Goal: Navigation & Orientation: Find specific page/section

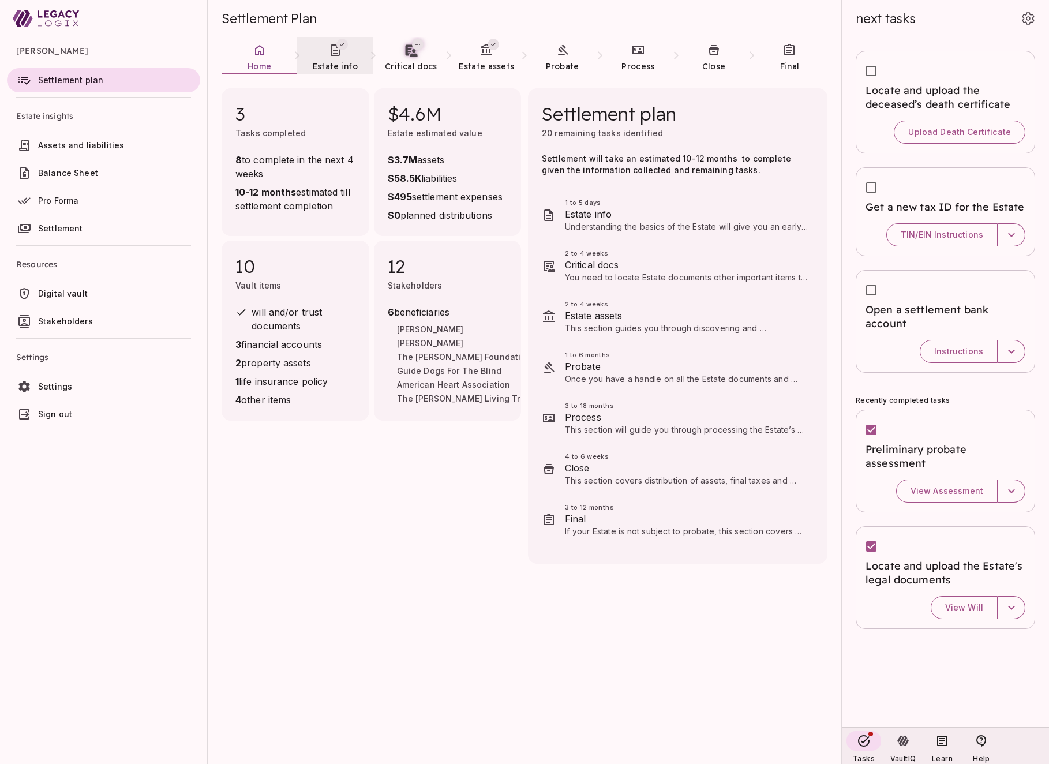
click at [335, 66] on span "Estate info" at bounding box center [335, 66] width 45 height 10
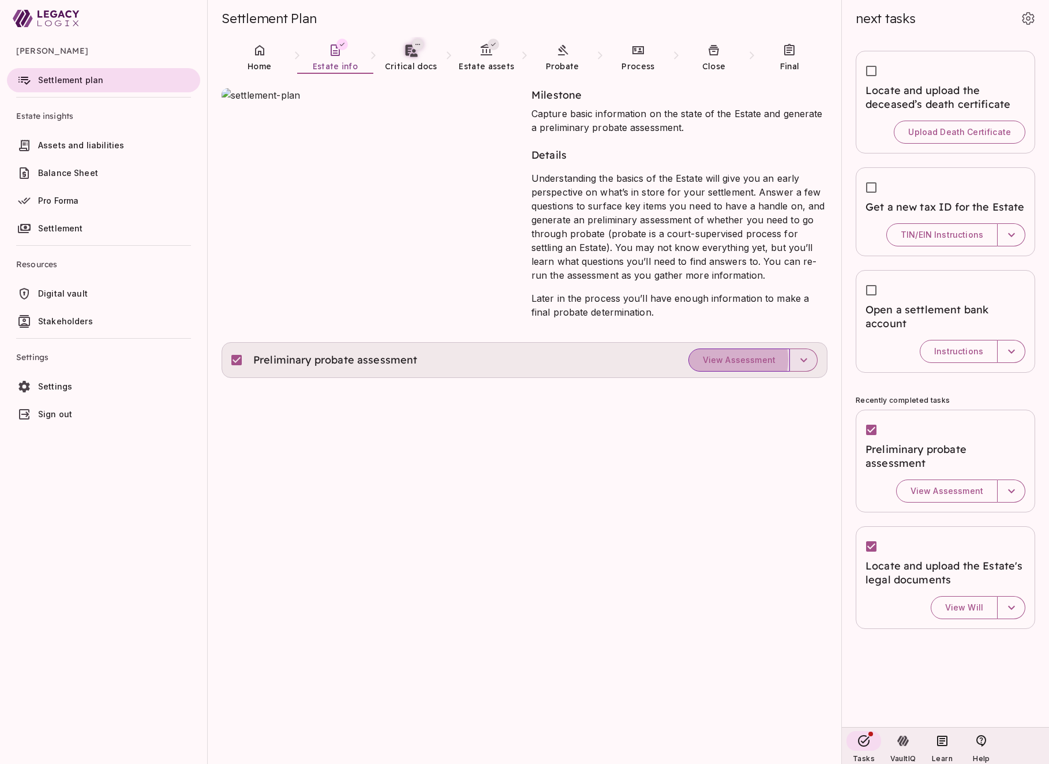
click at [731, 360] on span "View Assessment" at bounding box center [739, 360] width 73 height 10
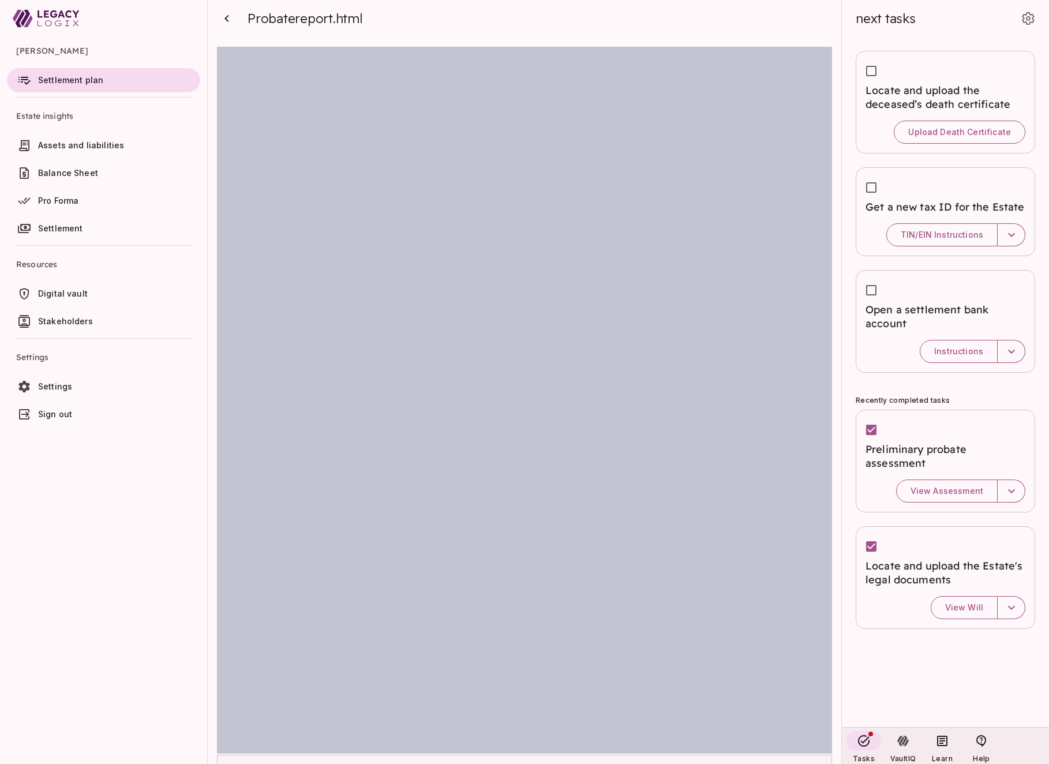
scroll to position [54, 0]
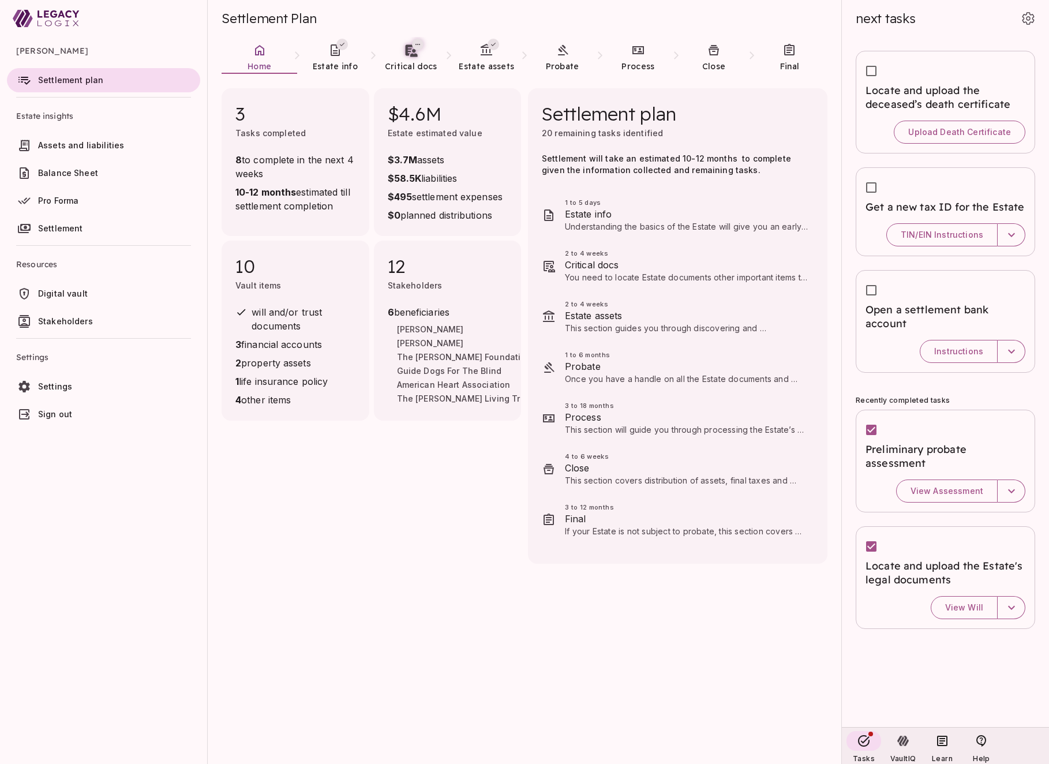
click at [80, 322] on span "Stakeholders" at bounding box center [65, 321] width 55 height 10
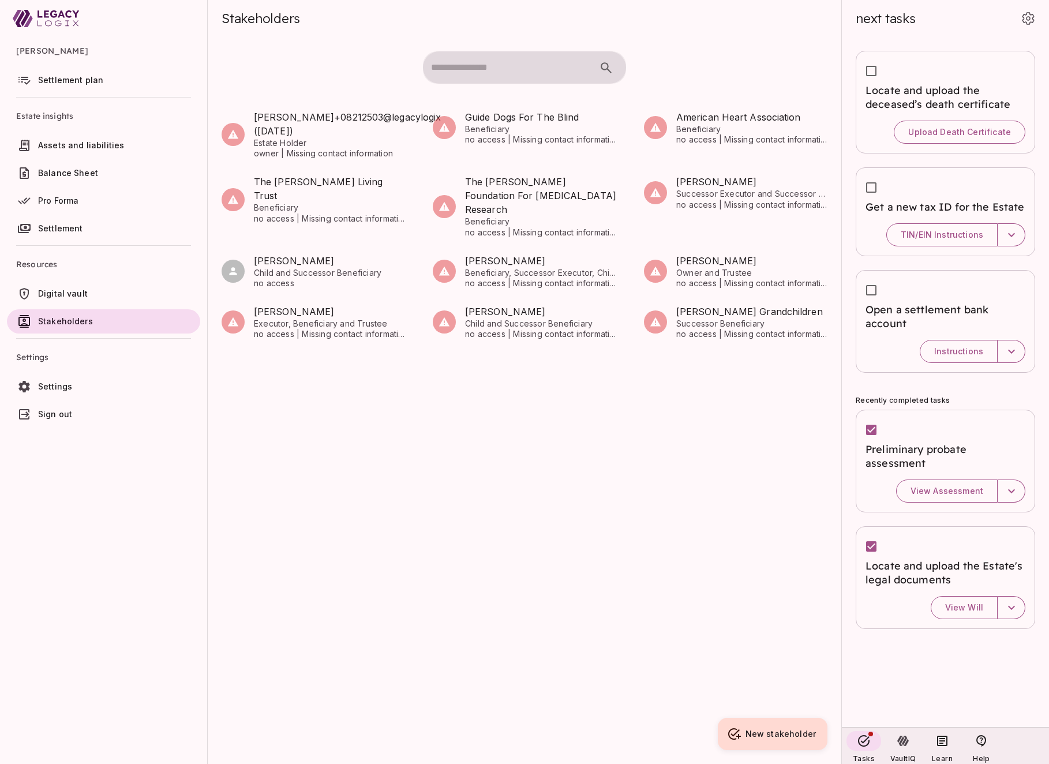
click at [95, 81] on span "Settlement plan" at bounding box center [70, 80] width 65 height 10
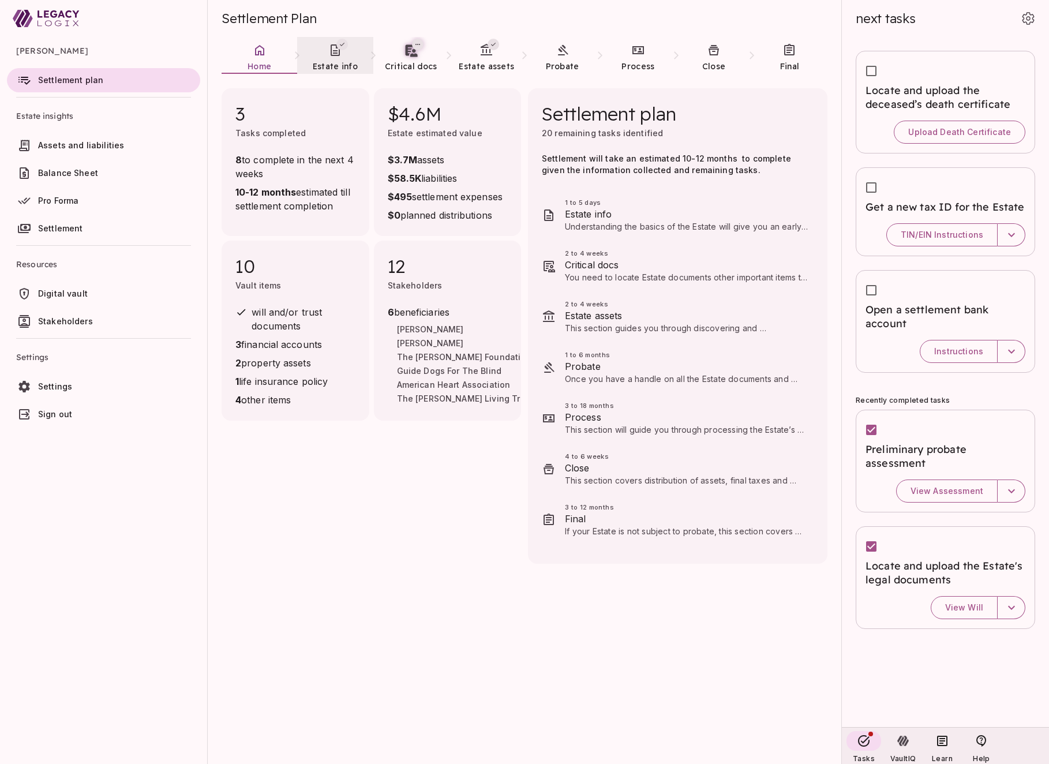
click at [335, 60] on link "Estate info" at bounding box center [335, 58] width 76 height 42
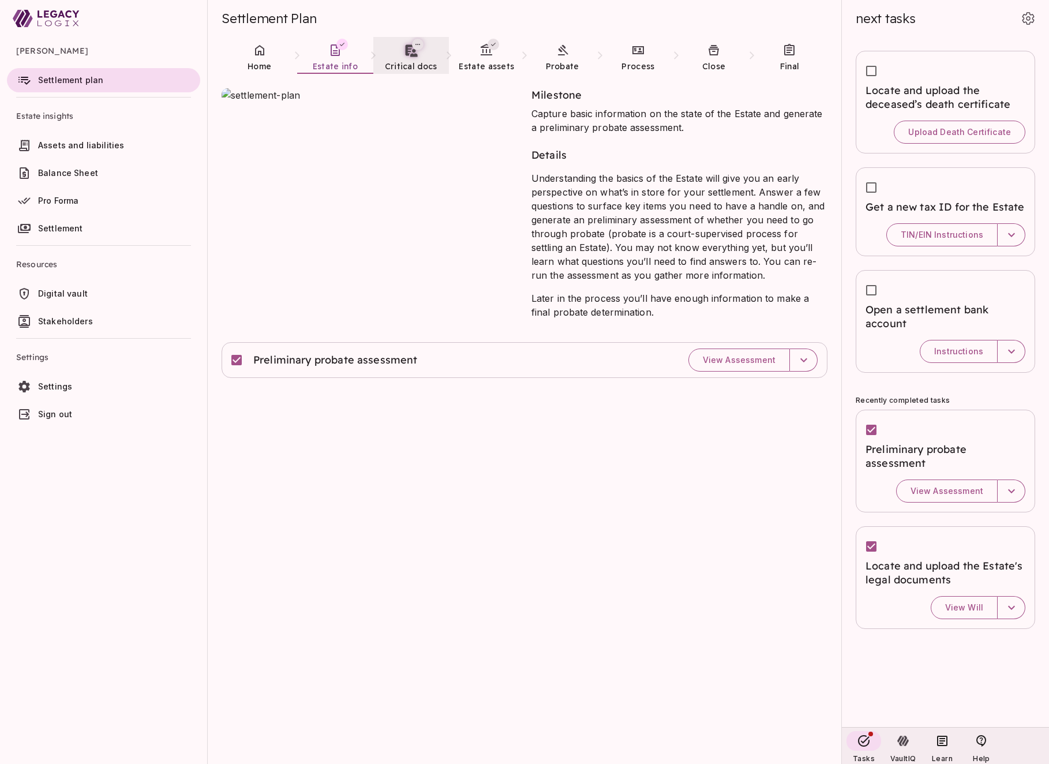
click at [405, 63] on span "Critical docs" at bounding box center [411, 66] width 53 height 10
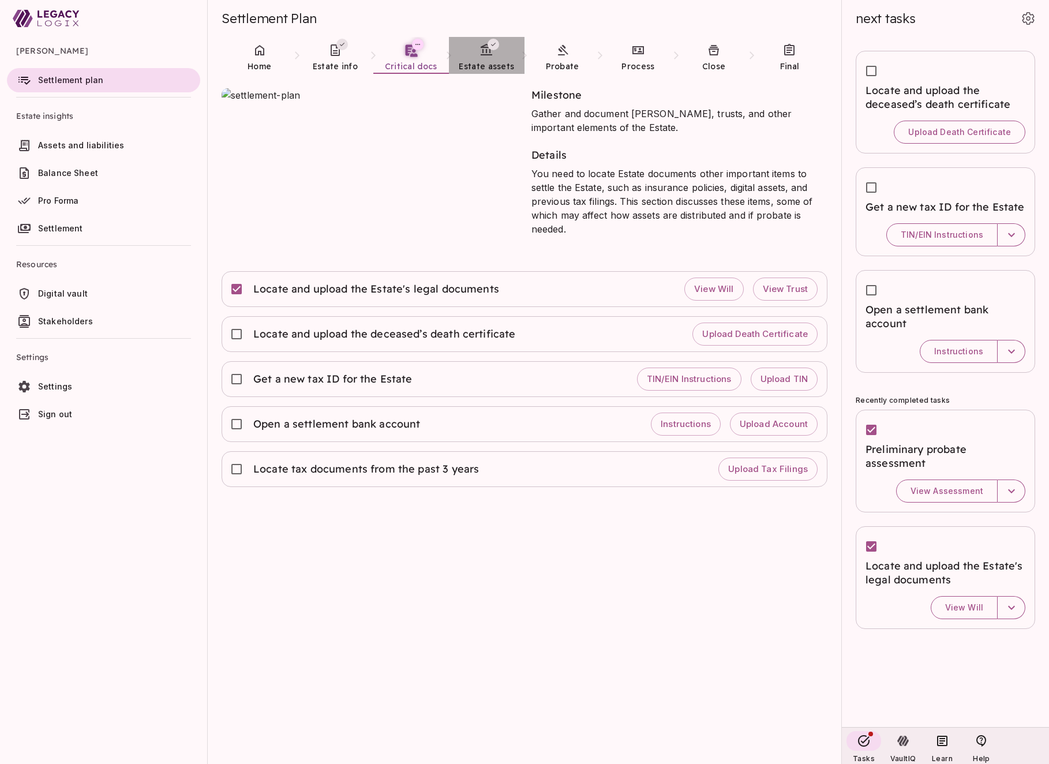
click at [482, 62] on span "Estate assets" at bounding box center [486, 66] width 55 height 10
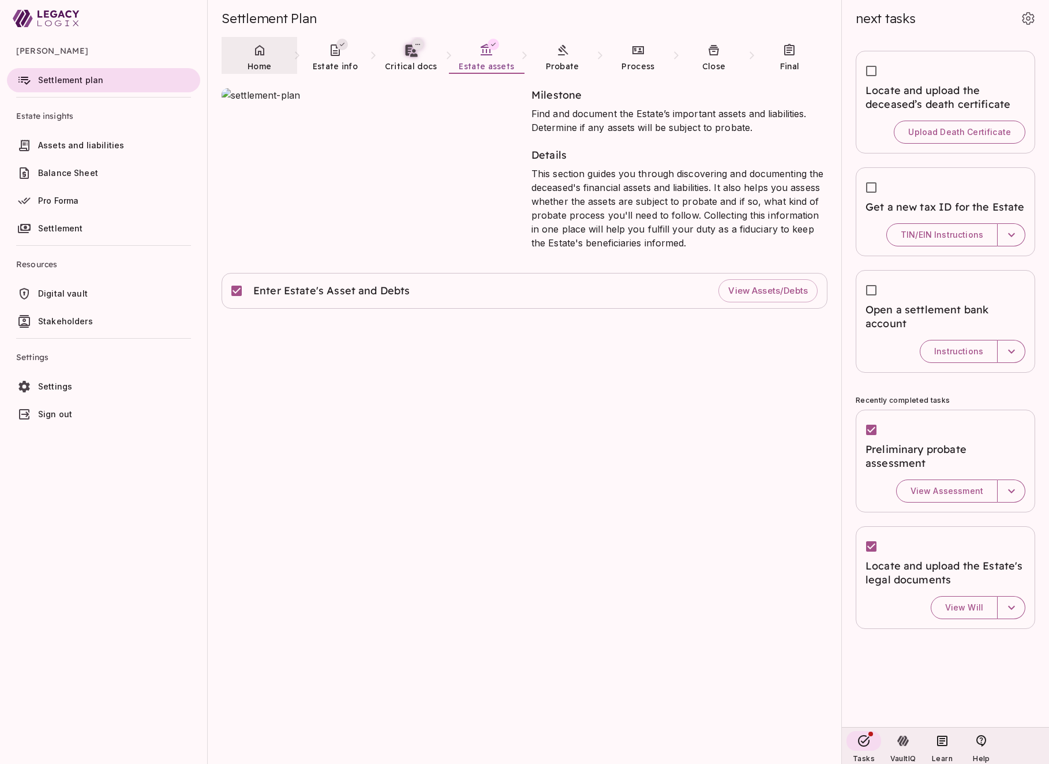
click at [252, 61] on span "Home" at bounding box center [260, 67] width 24 height 12
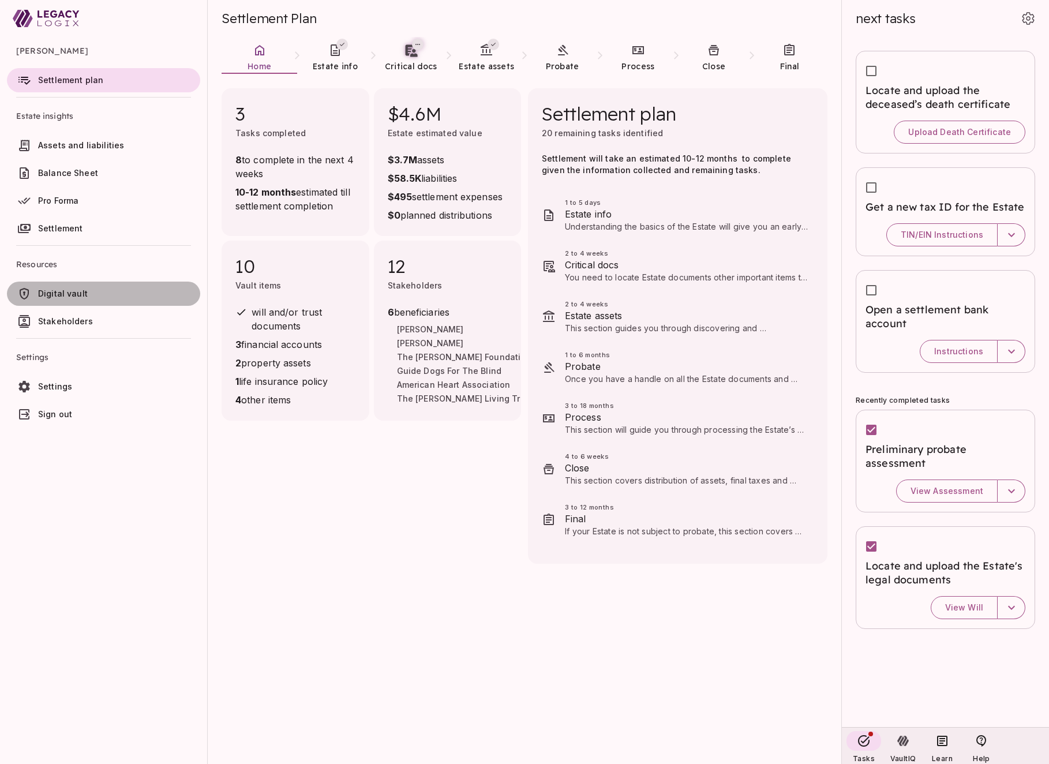
click at [59, 296] on span "Digital vault" at bounding box center [63, 294] width 50 height 10
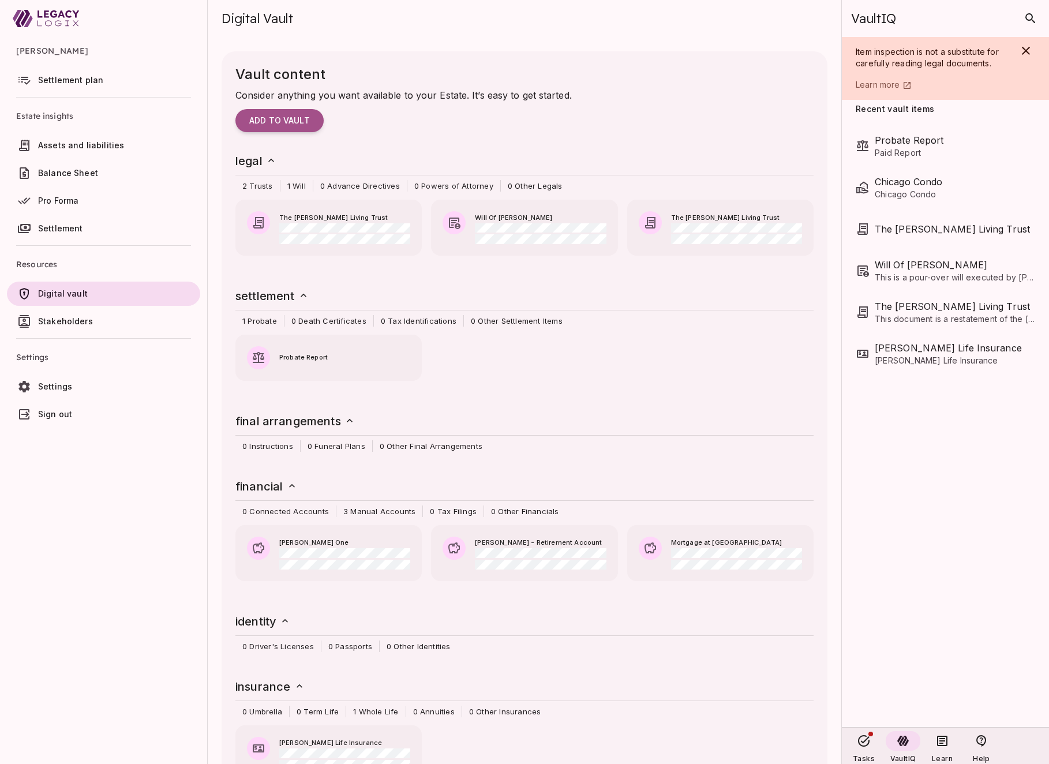
click at [61, 76] on span "Settlement plan" at bounding box center [70, 80] width 65 height 10
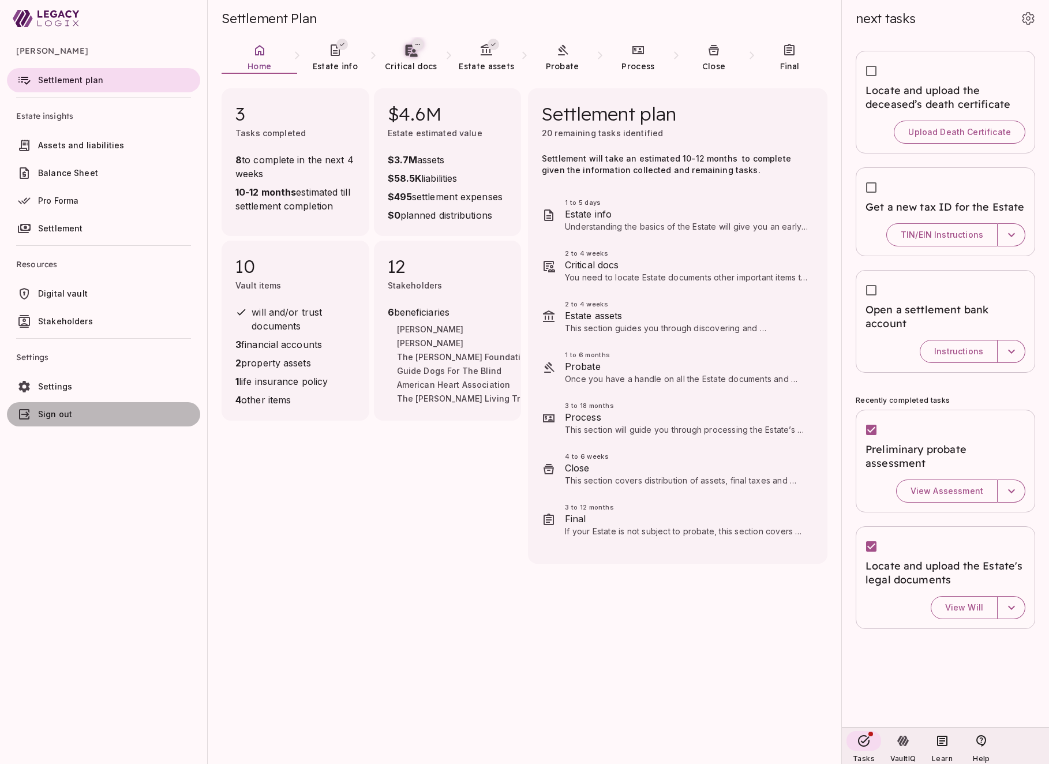
click at [64, 415] on span "Sign out" at bounding box center [55, 414] width 34 height 10
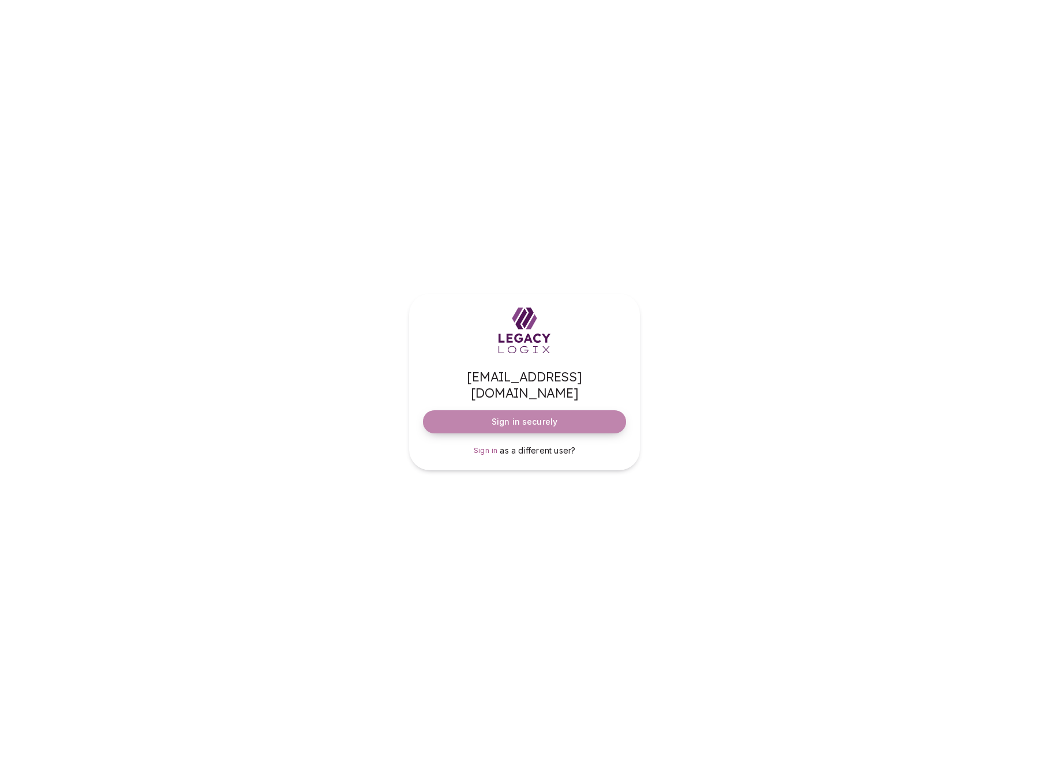
click at [529, 416] on span "Sign in securely" at bounding box center [525, 422] width 66 height 12
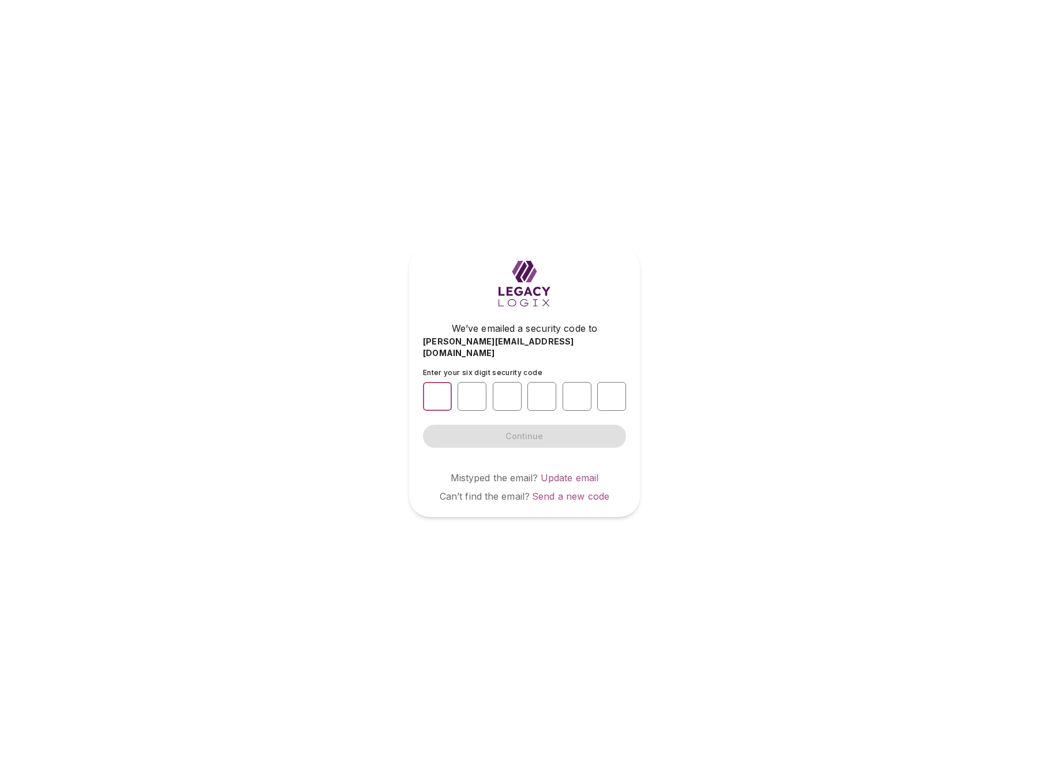
click at [439, 388] on input "number" at bounding box center [437, 396] width 29 height 29
type input "*"
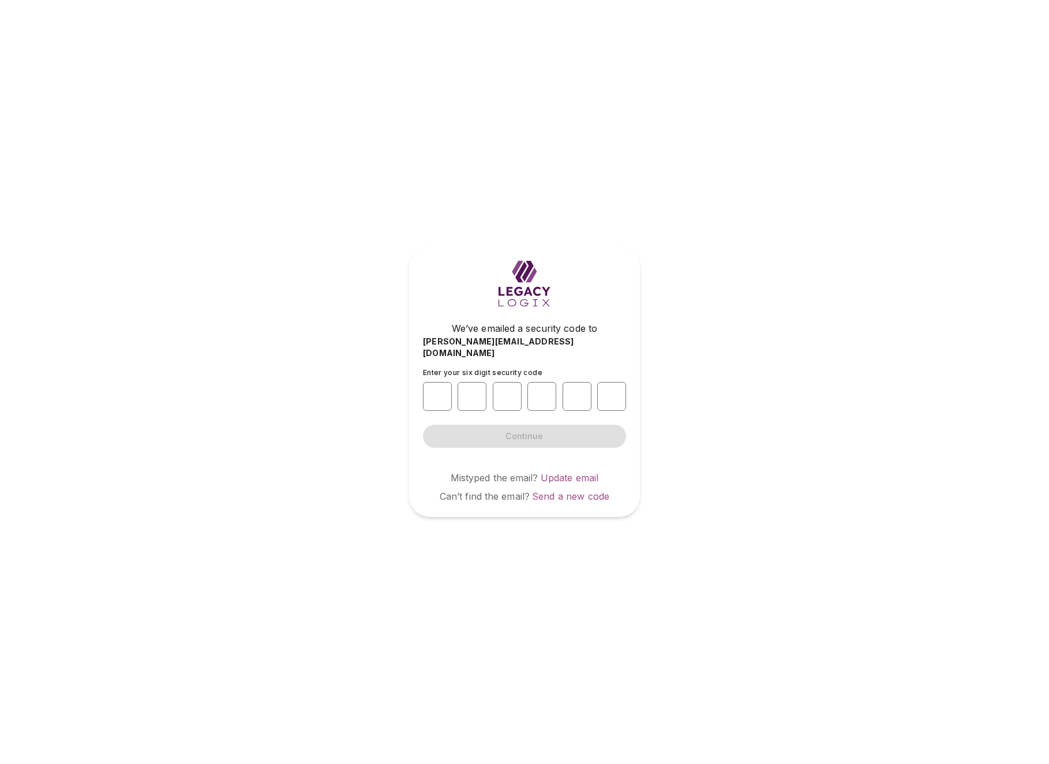
type input "*"
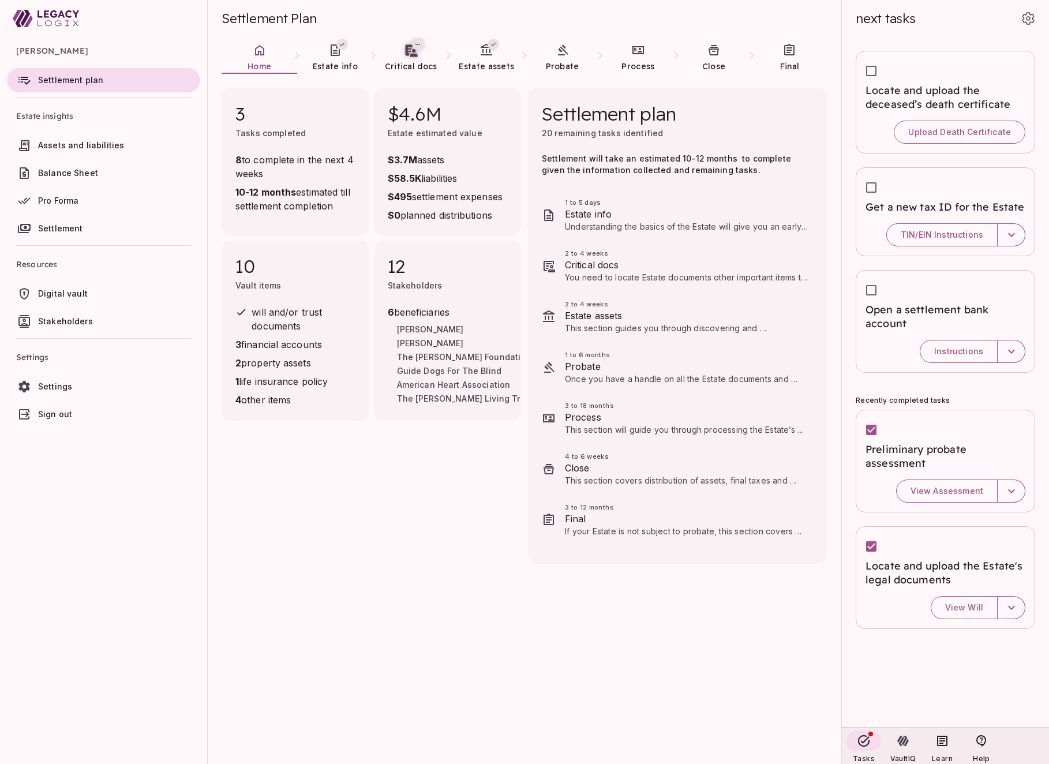
click at [70, 320] on span "Stakeholders" at bounding box center [65, 321] width 55 height 10
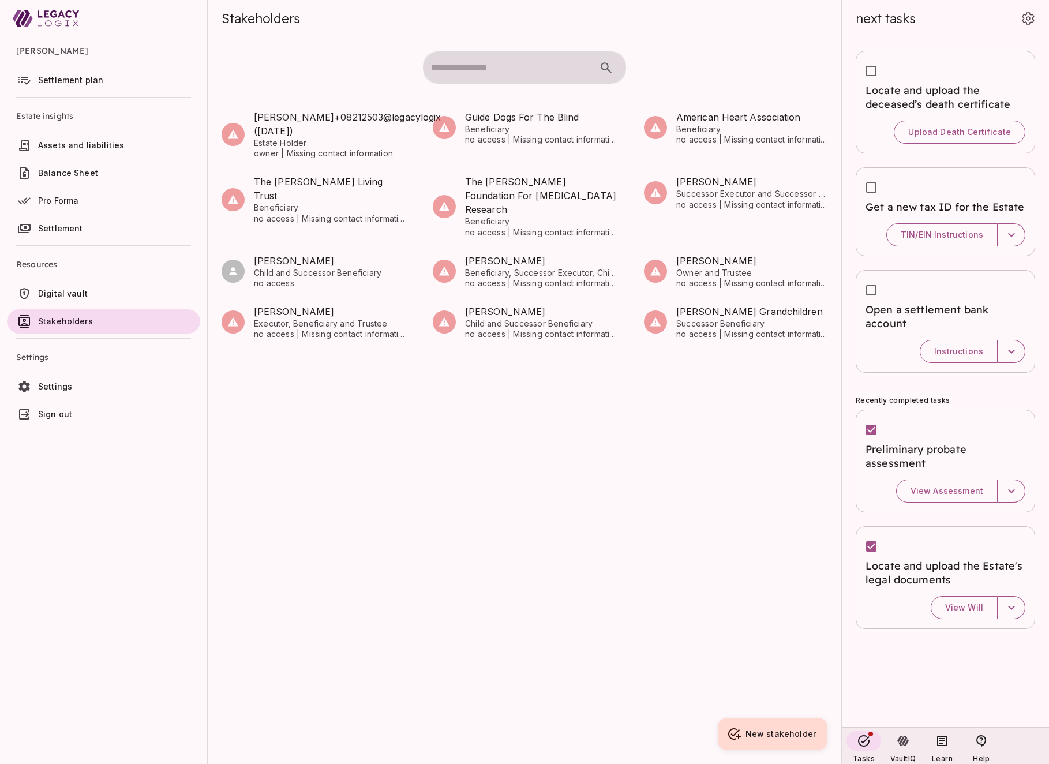
click at [85, 80] on span "Settlement plan" at bounding box center [70, 80] width 65 height 10
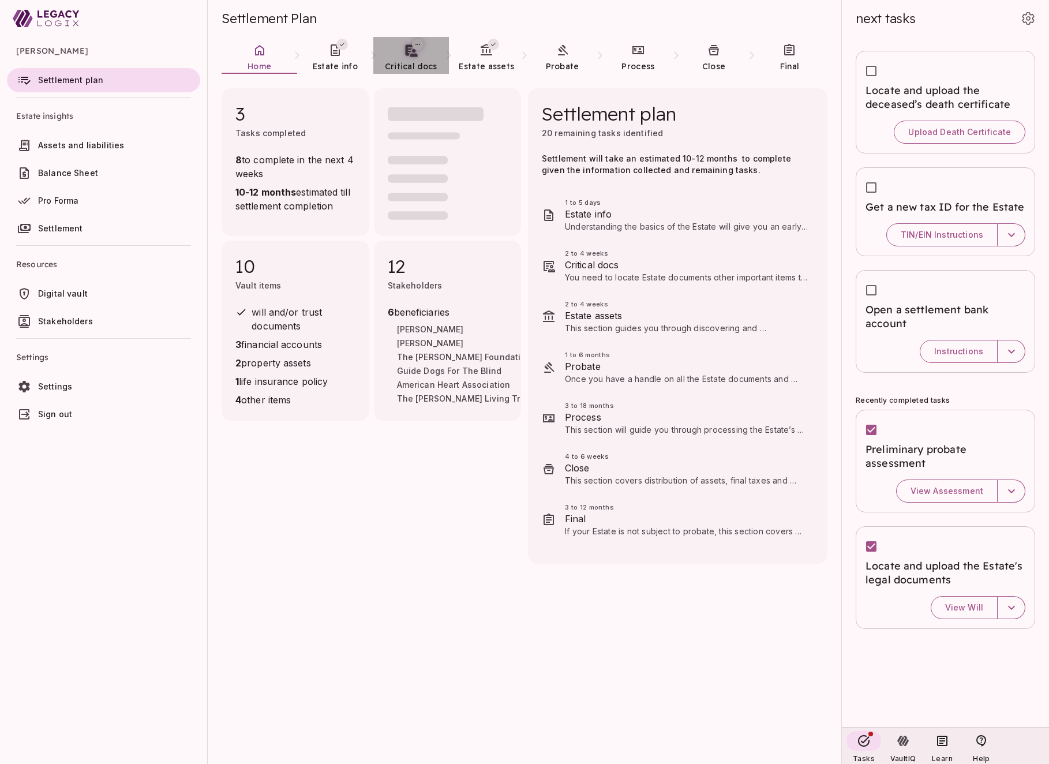
click at [414, 65] on span "Critical docs" at bounding box center [411, 66] width 53 height 10
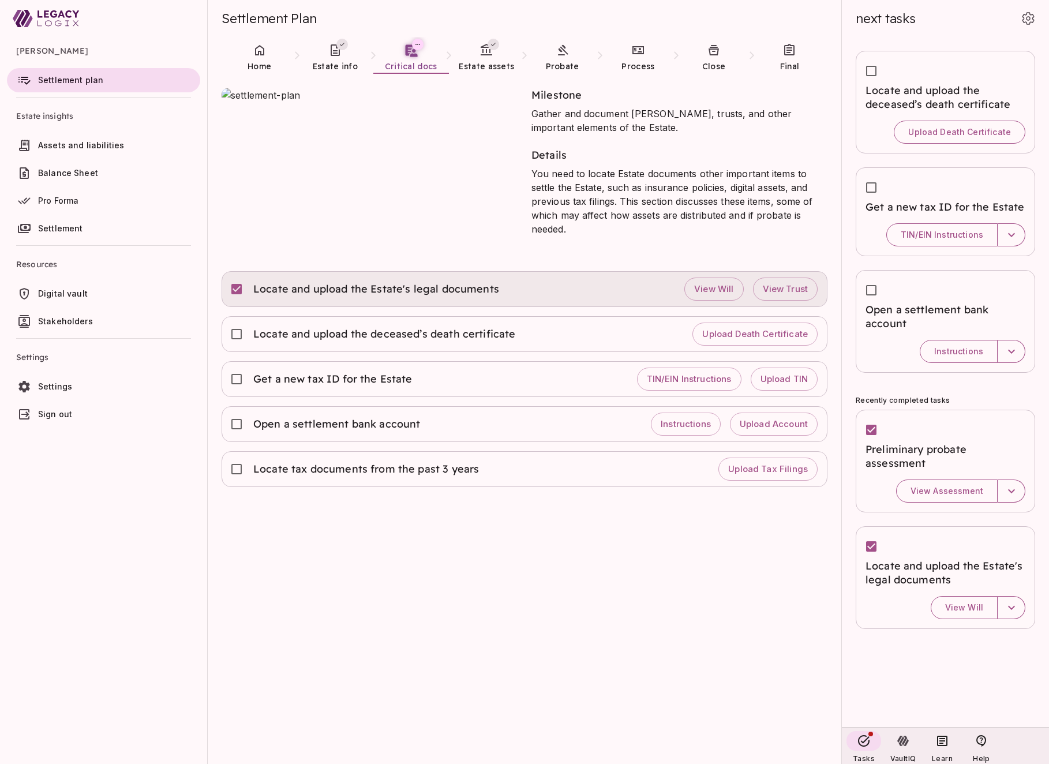
click at [406, 282] on span "Locate and upload the Estate's legal documents" at bounding box center [376, 289] width 247 height 14
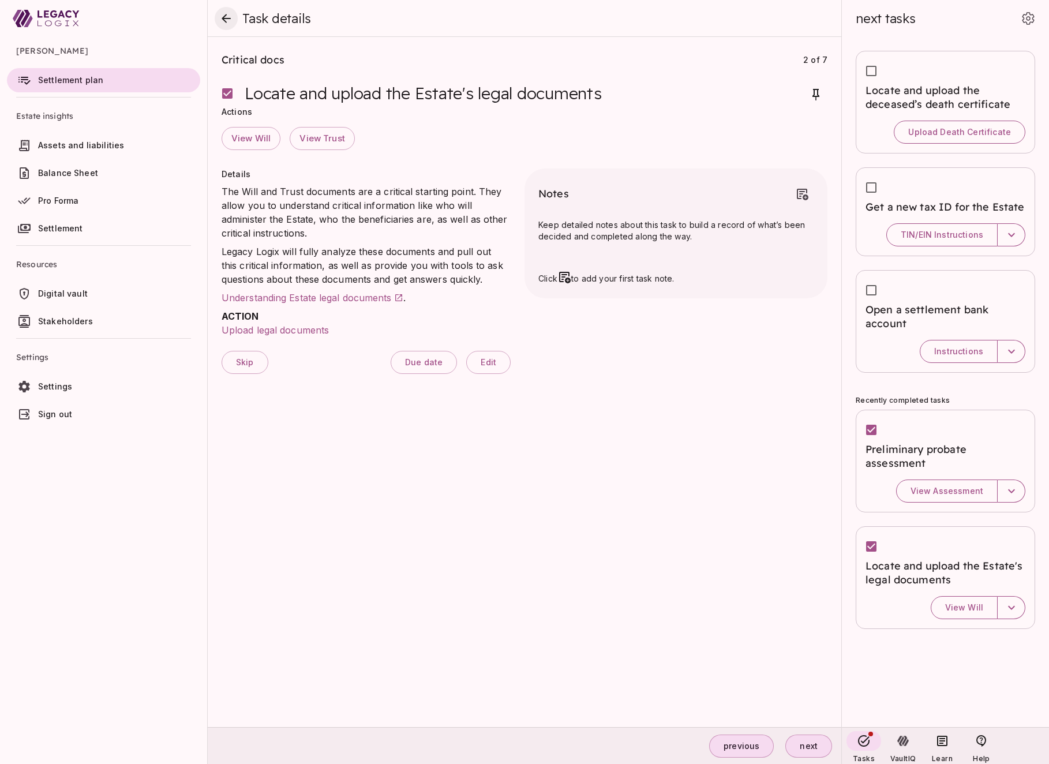
click at [226, 18] on icon "close" at bounding box center [226, 18] width 9 height 9
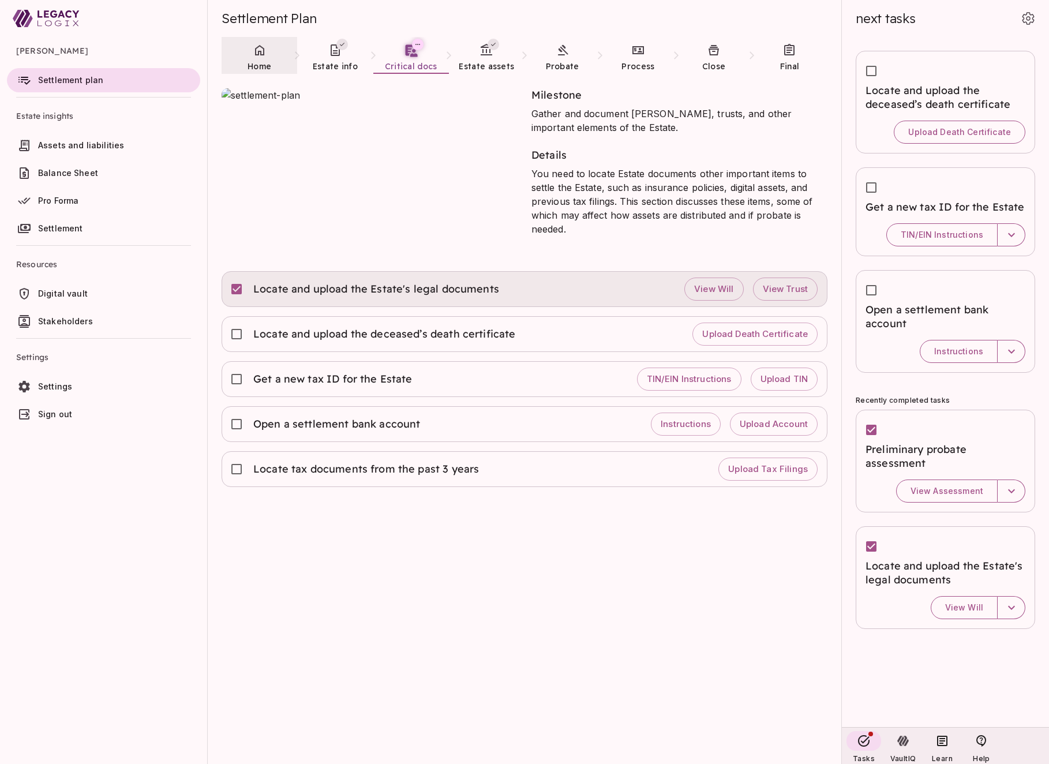
click at [257, 55] on icon at bounding box center [260, 50] width 14 height 14
